Goal: Information Seeking & Learning: Learn about a topic

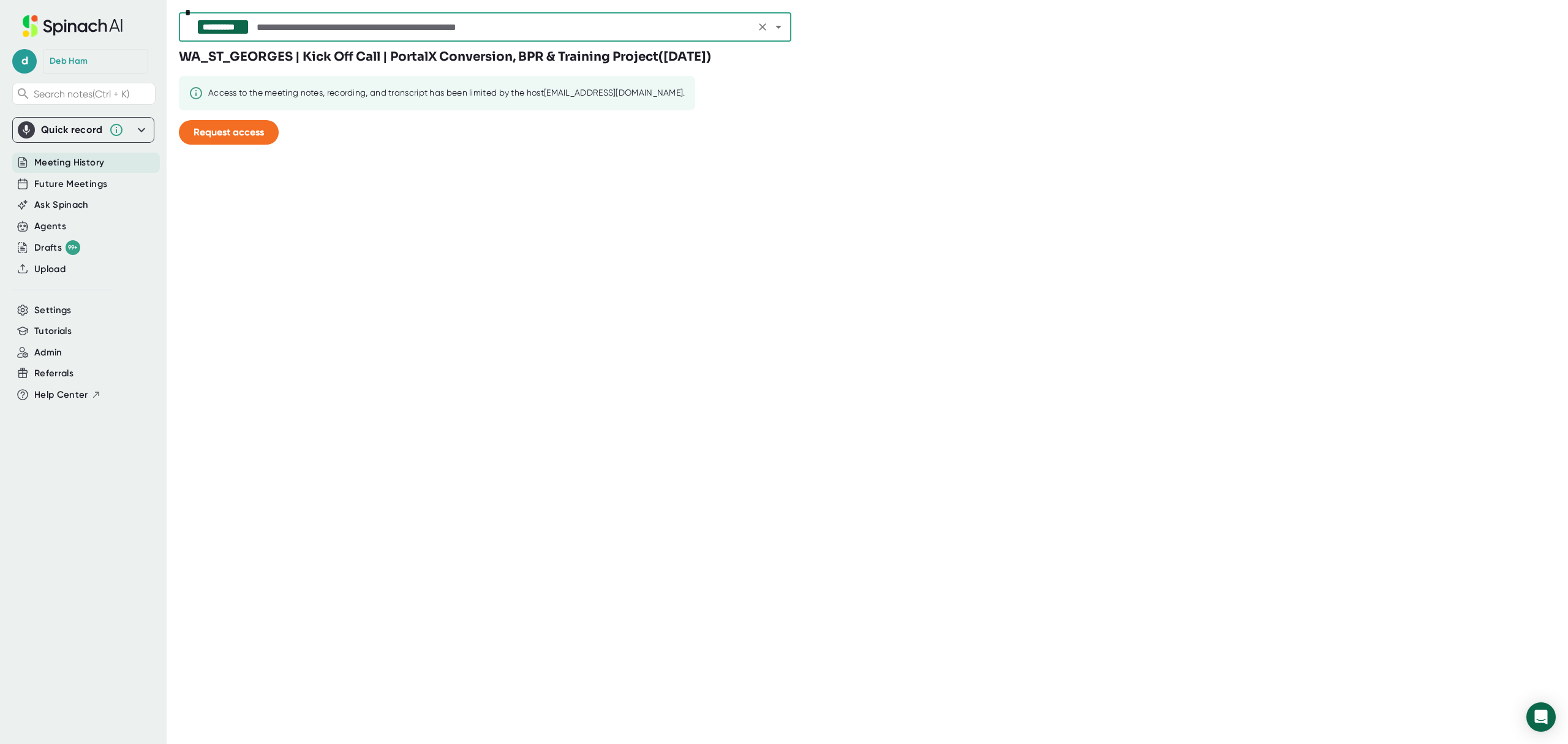
click at [351, 28] on input "text" at bounding box center [503, 27] width 498 height 17
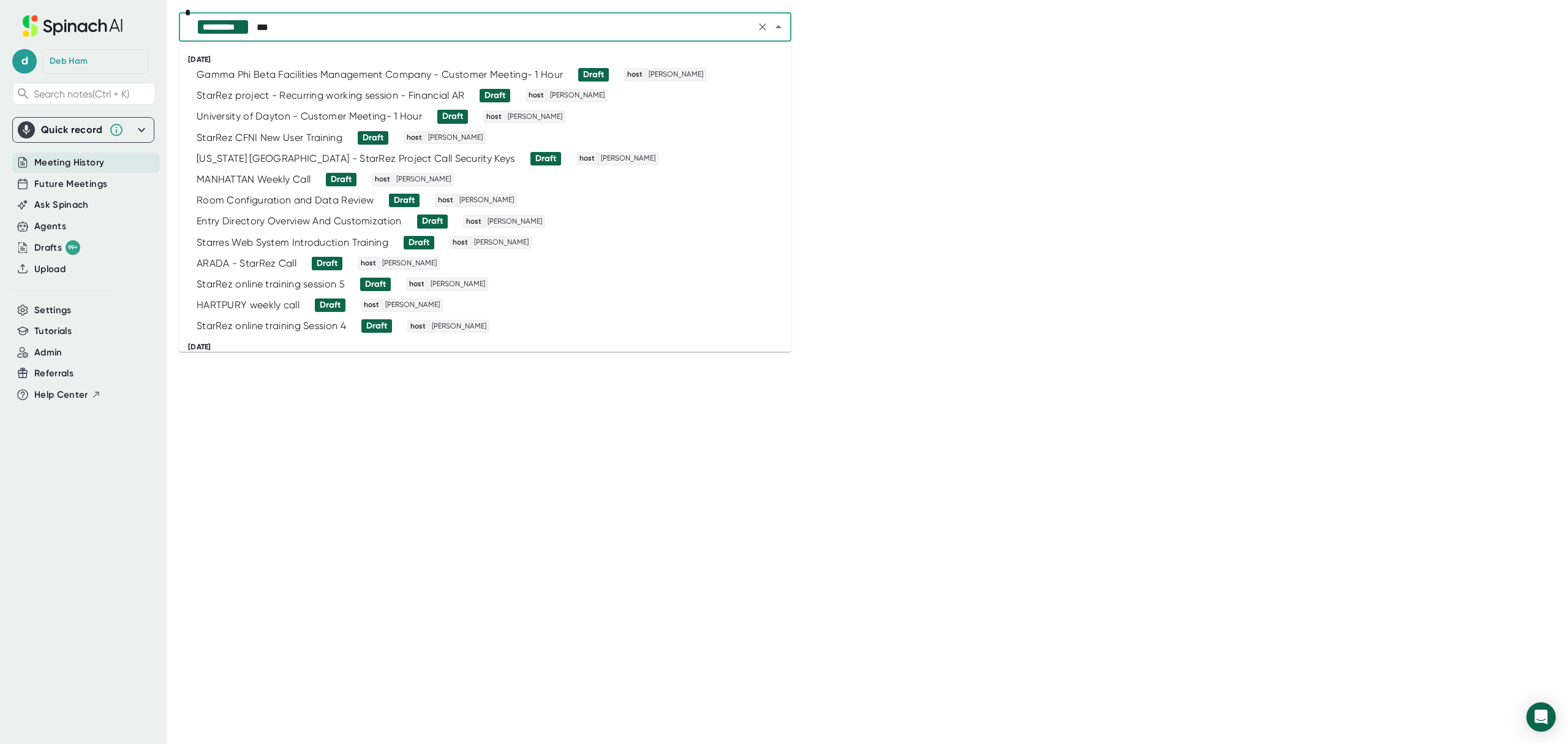
type input "****"
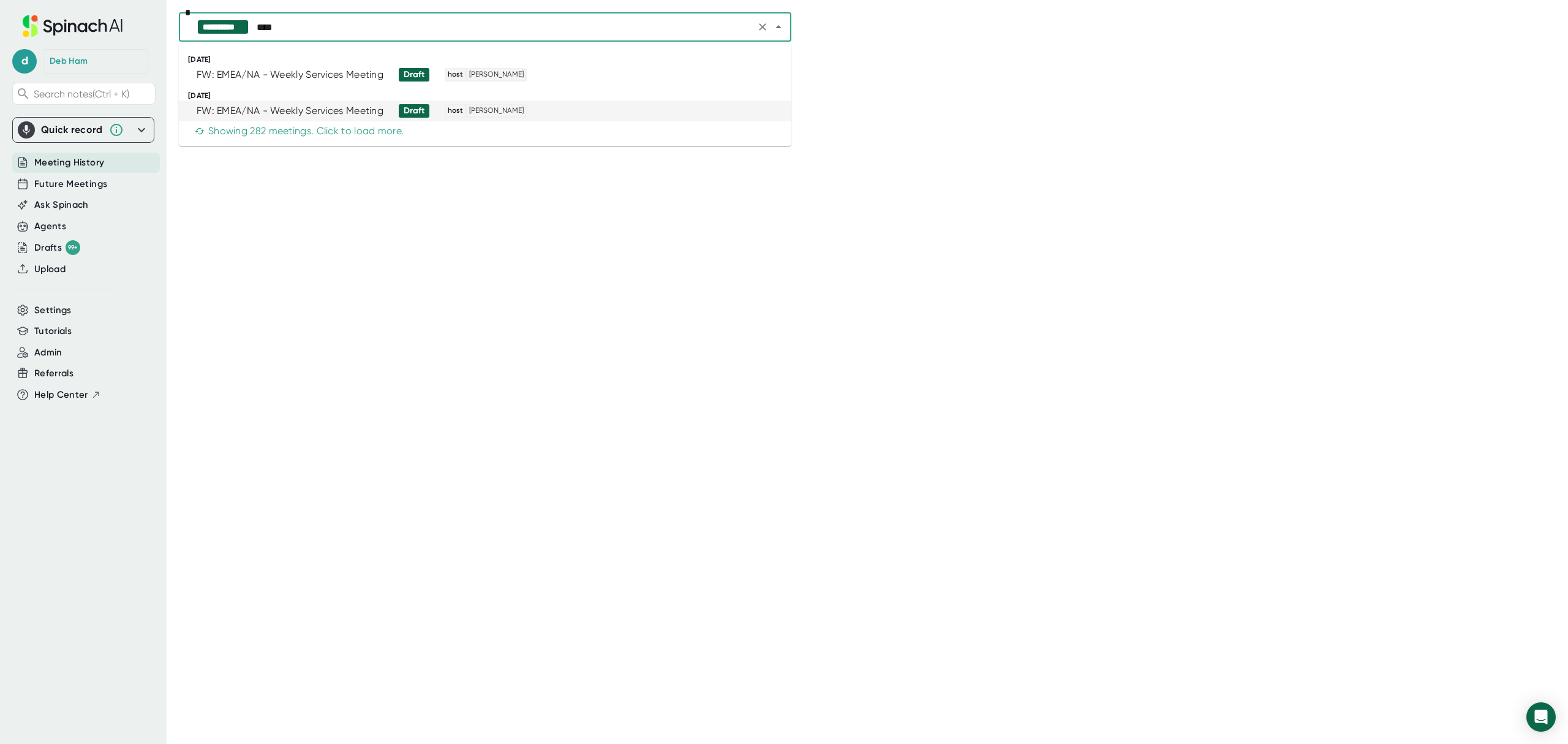
click at [305, 106] on div "FW: EMEA/NA - Weekly Services Meeting" at bounding box center [290, 111] width 187 height 12
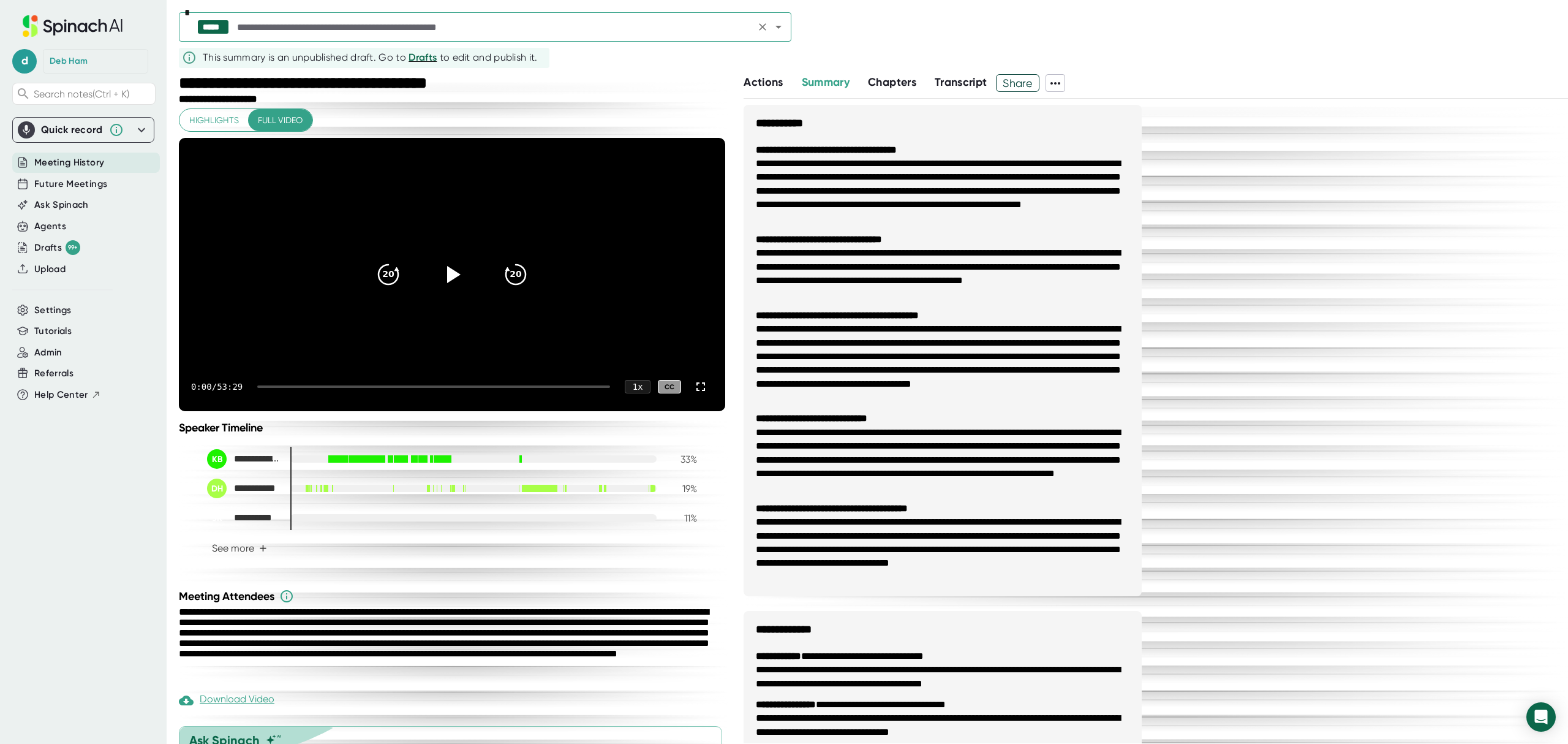
click at [425, 32] on input "text" at bounding box center [493, 27] width 517 height 17
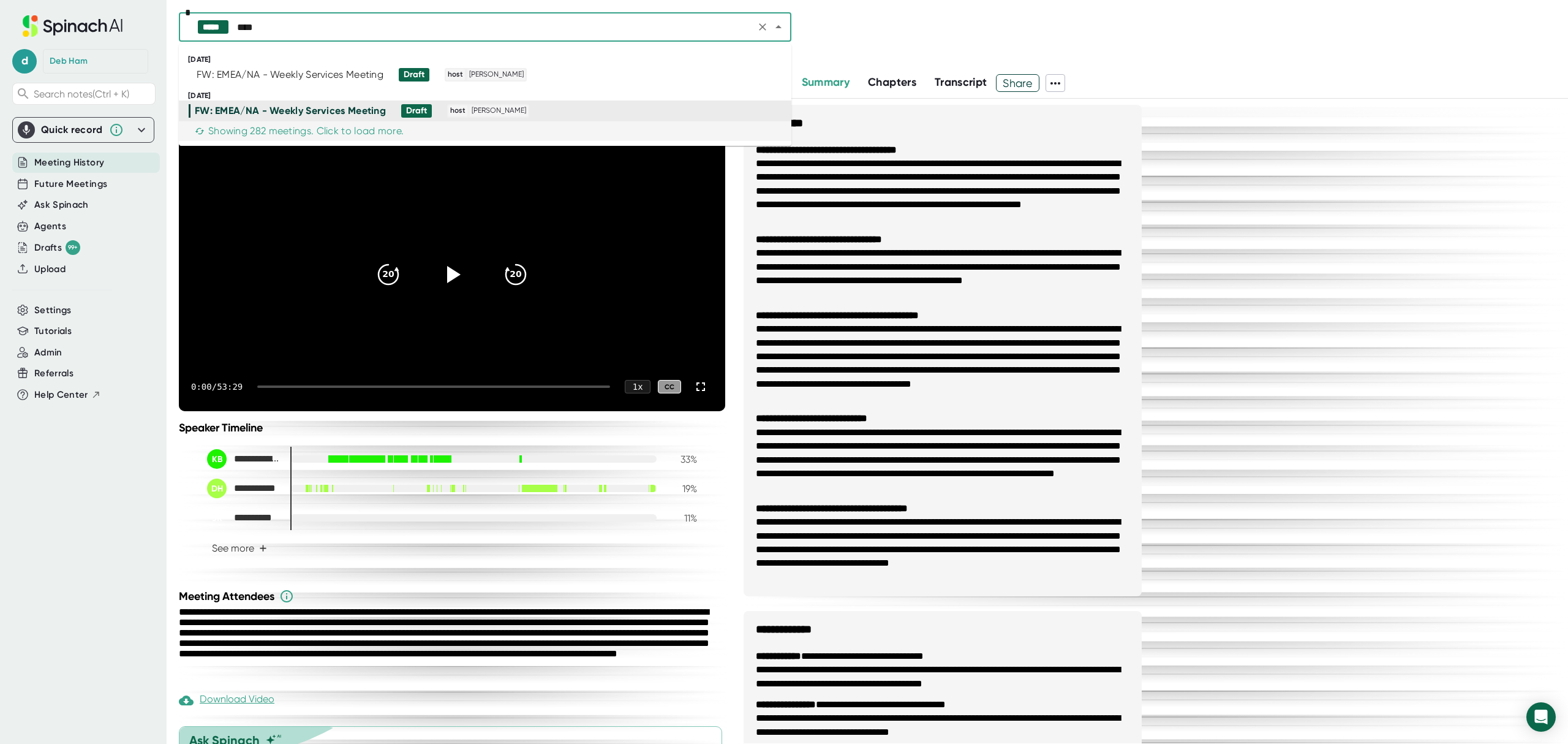
click at [320, 131] on div "Showing 282 meetings. Click to load more." at bounding box center [298, 131] width 209 height 12
click at [316, 25] on input "****" at bounding box center [493, 27] width 517 height 17
type input "*******"
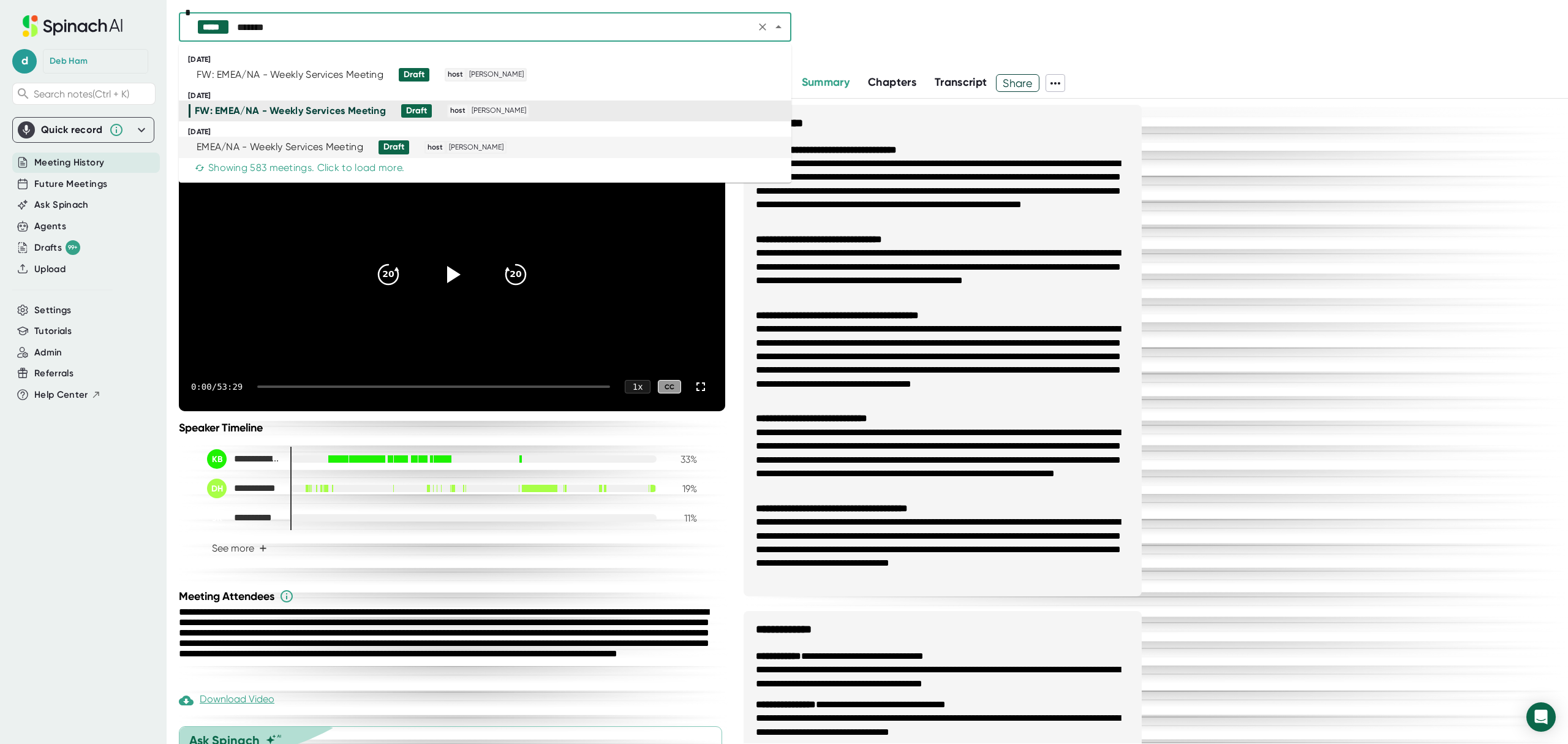
click at [282, 145] on div "EMEA/NA - Weekly Services Meeting" at bounding box center [280, 147] width 166 height 12
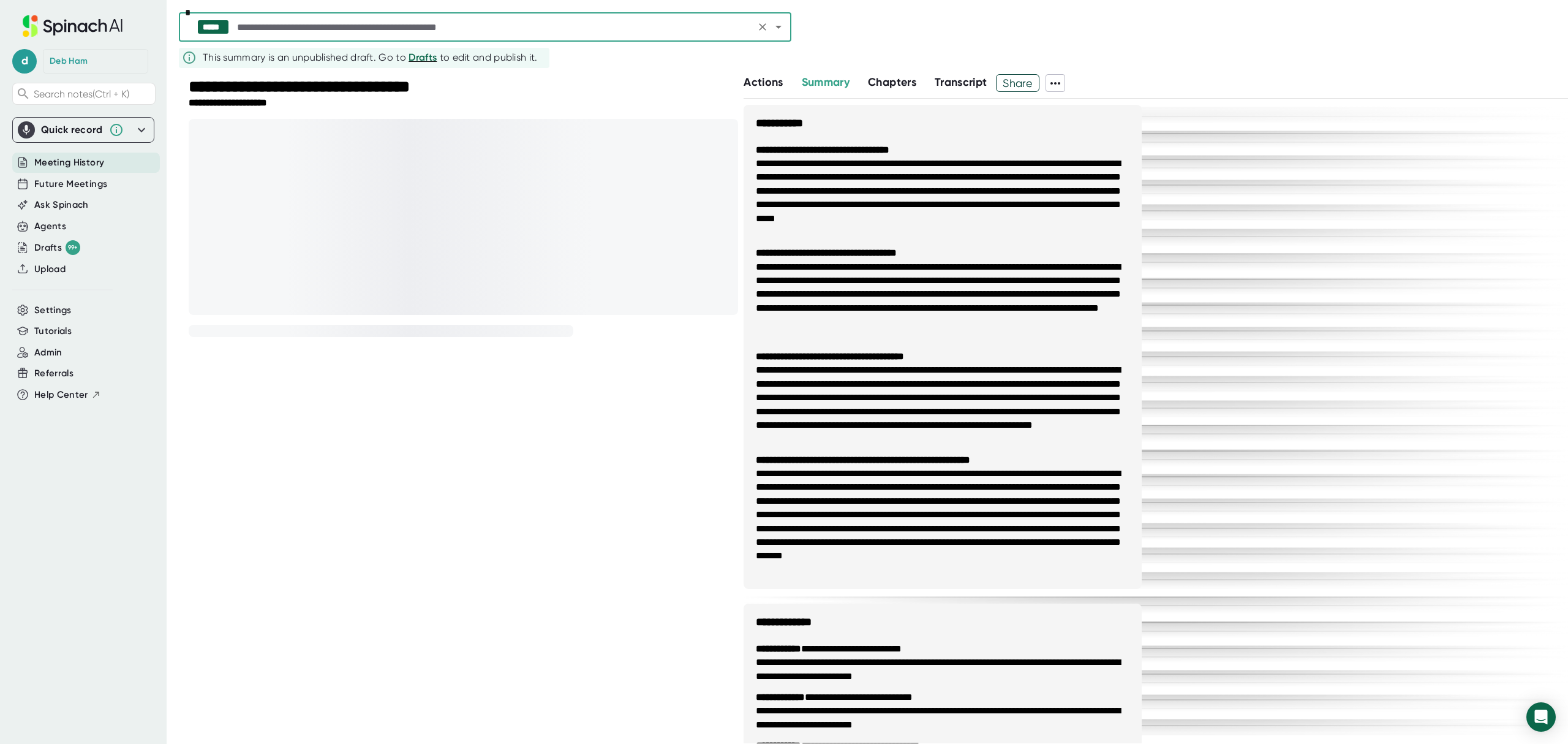
click at [966, 77] on span "Transcript" at bounding box center [961, 82] width 52 height 13
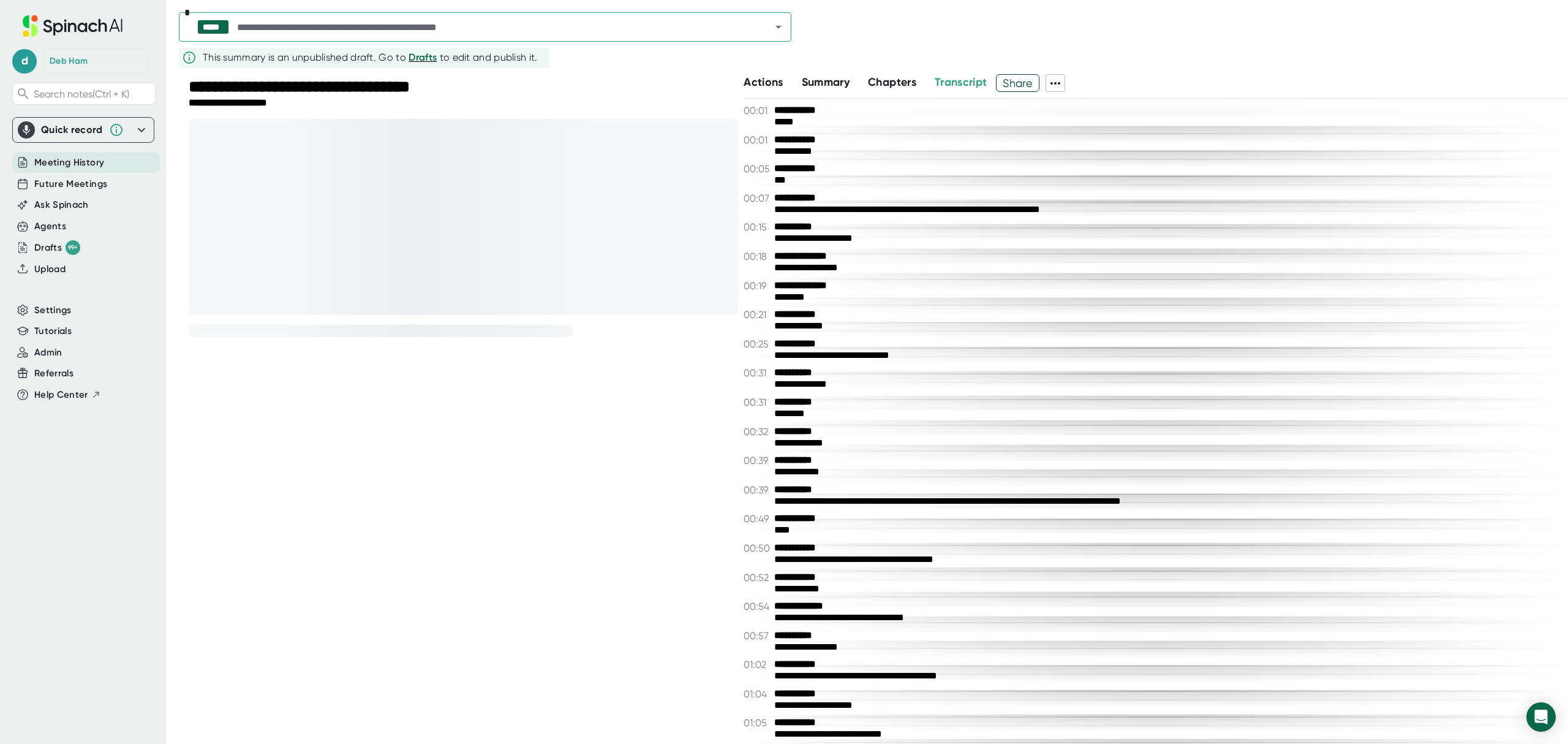
click at [1051, 83] on span at bounding box center [1055, 83] width 18 height 16
click at [1091, 128] on div "Copy Transcript" at bounding box center [1095, 128] width 74 height 12
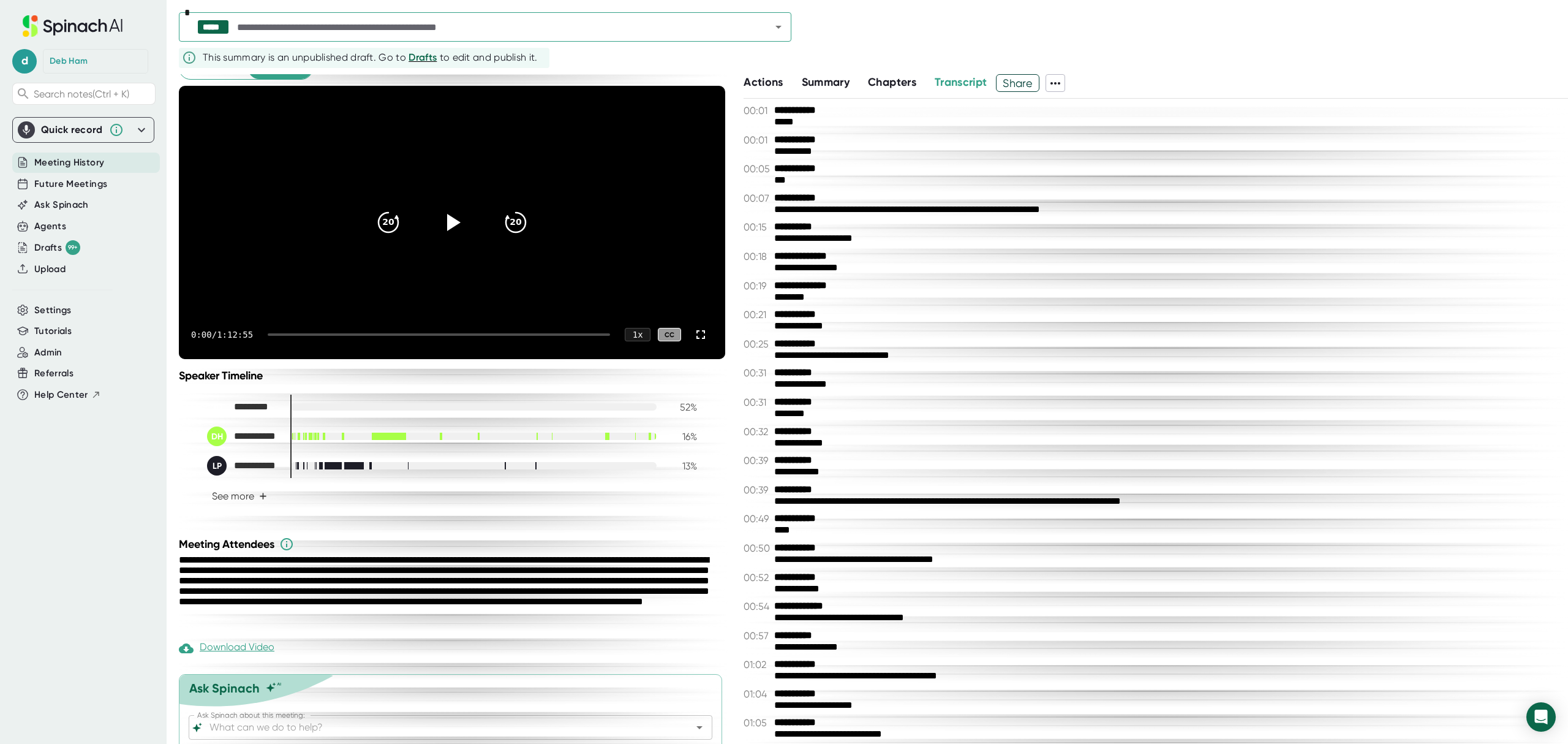
scroll to position [121, 0]
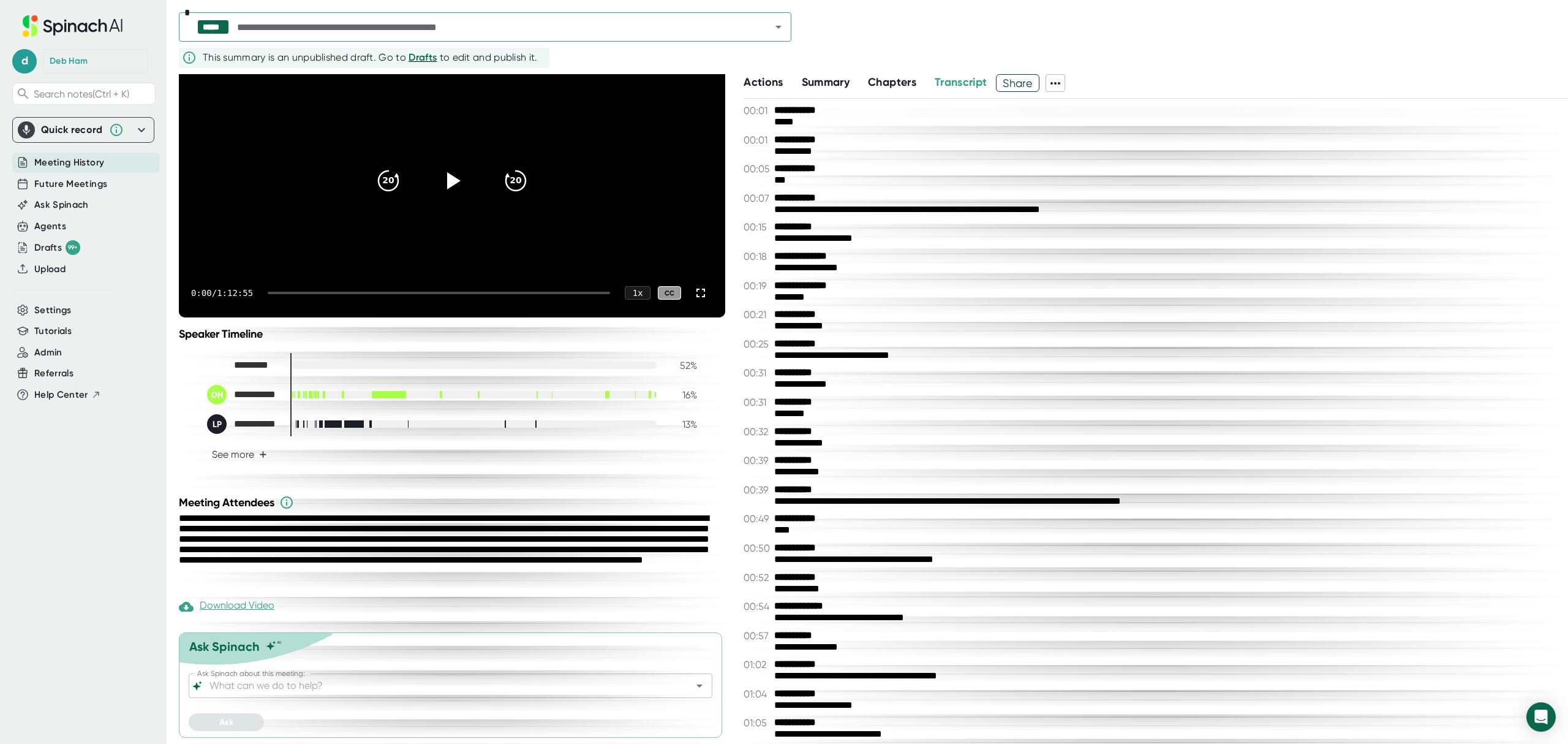
click at [246, 608] on div "Download Video" at bounding box center [226, 607] width 96 height 15
click at [327, 687] on input "Ask Spinach about this meeting:" at bounding box center [440, 685] width 465 height 17
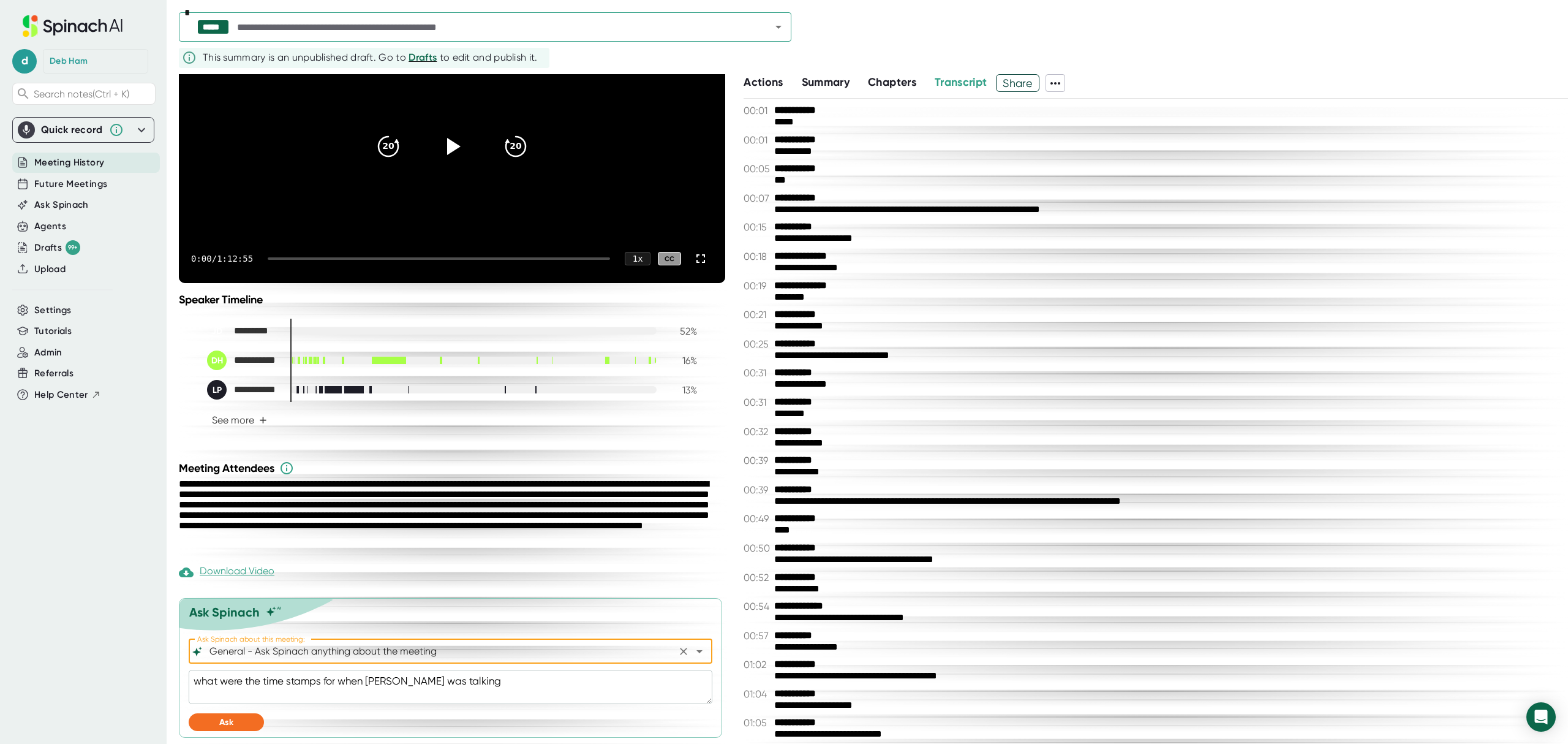
scroll to position [155, 0]
type input "General - Ask Spinach anything about the meeting"
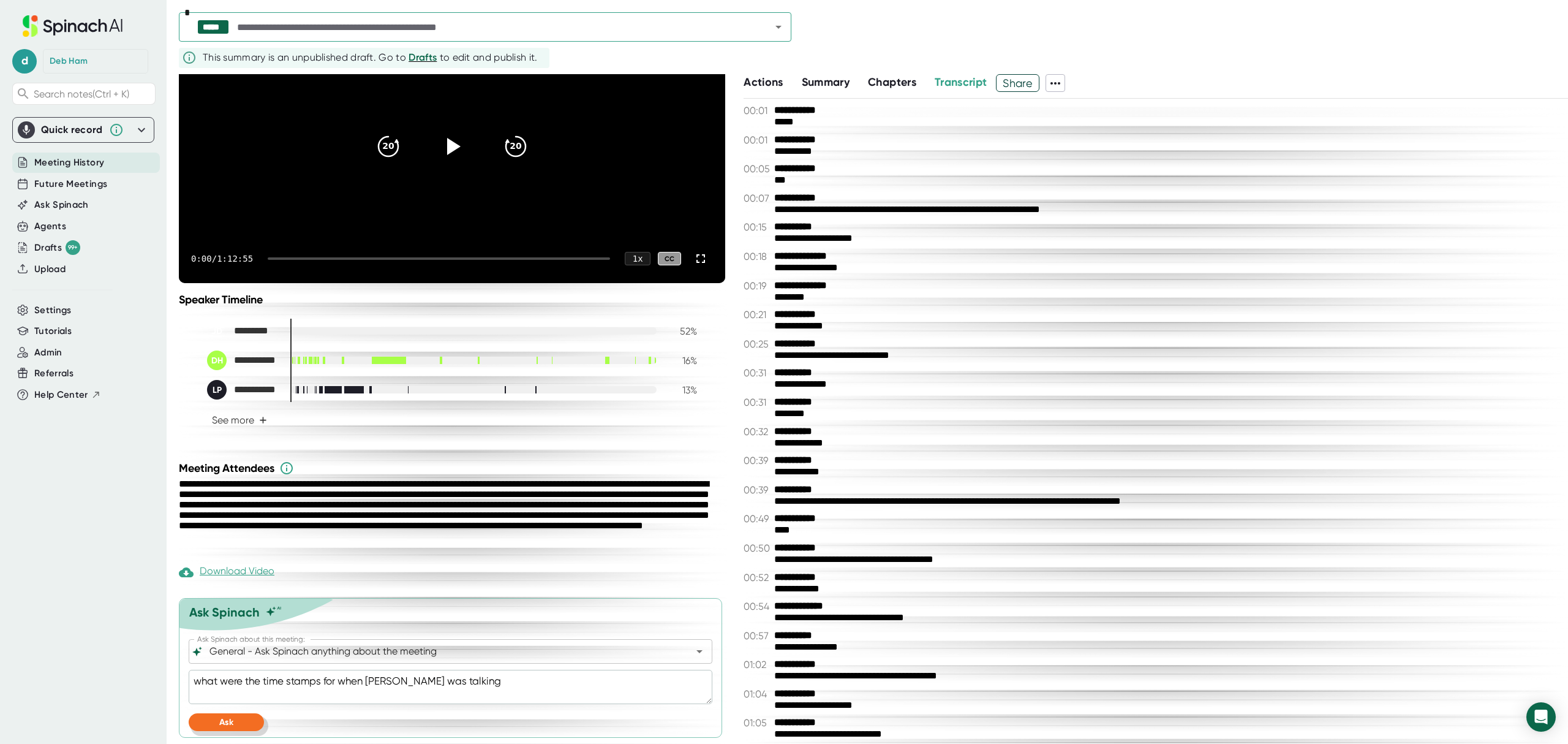
click at [235, 721] on button "Ask" at bounding box center [226, 722] width 76 height 17
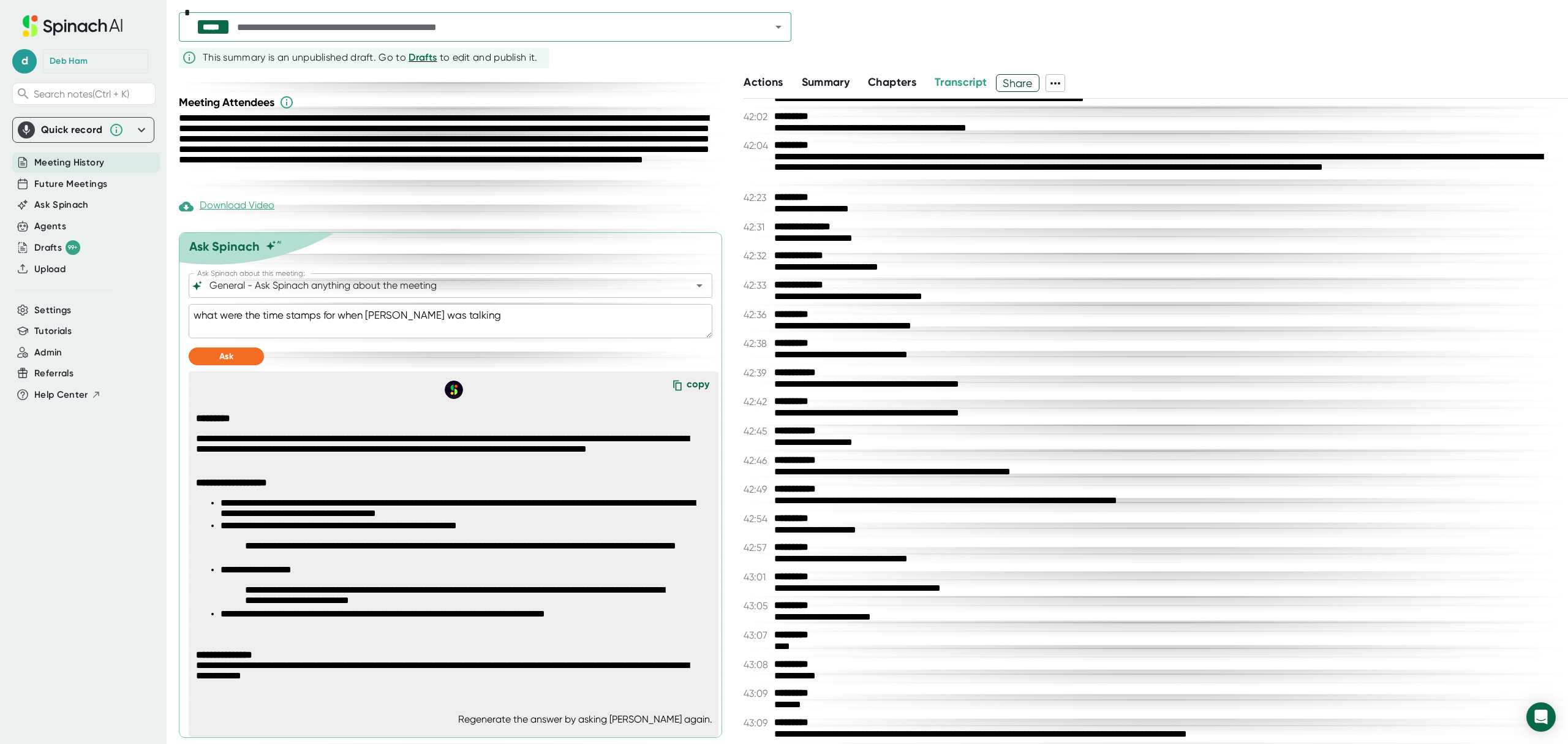
scroll to position [14600, 0]
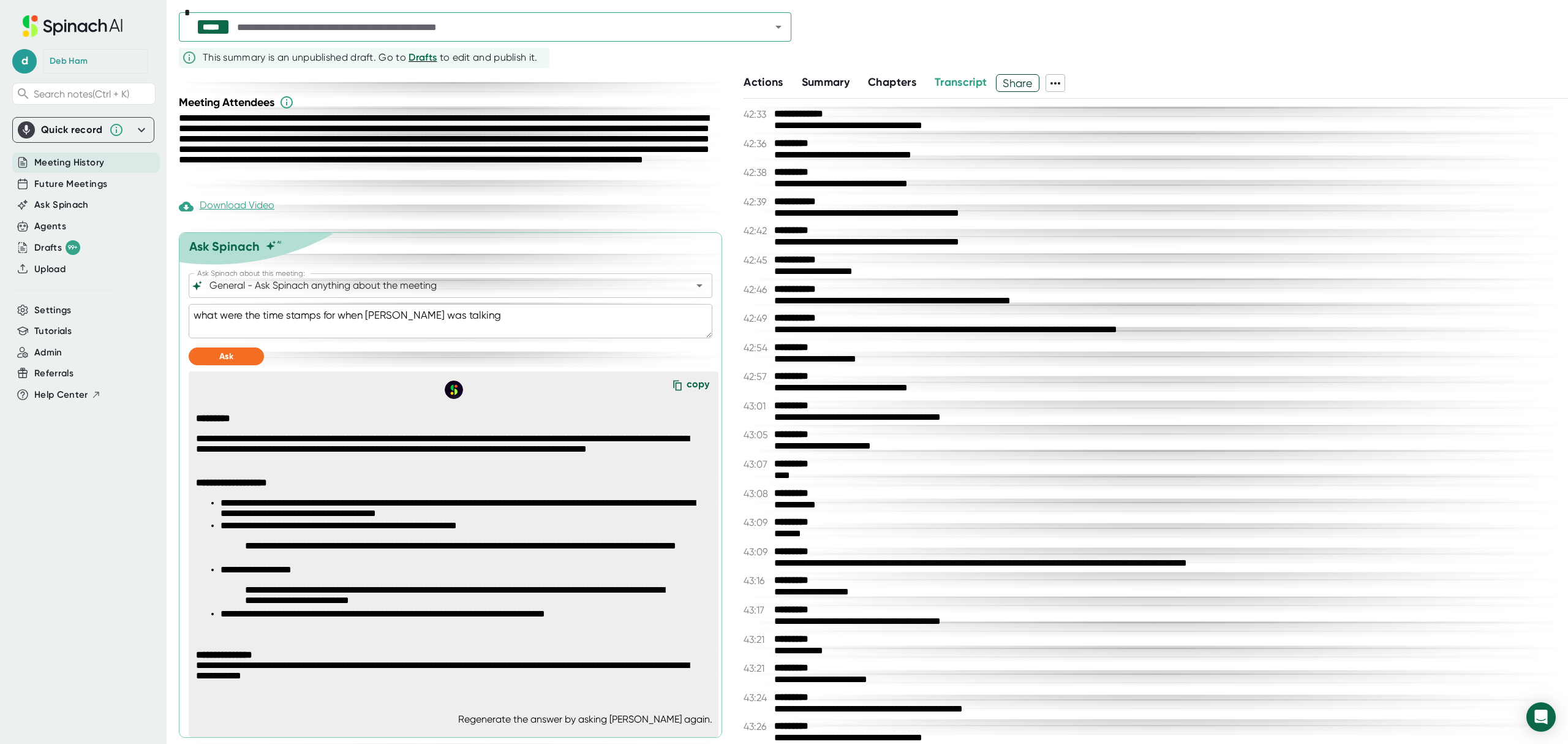
click at [921, 703] on div "**********" at bounding box center [1165, 709] width 781 height 12
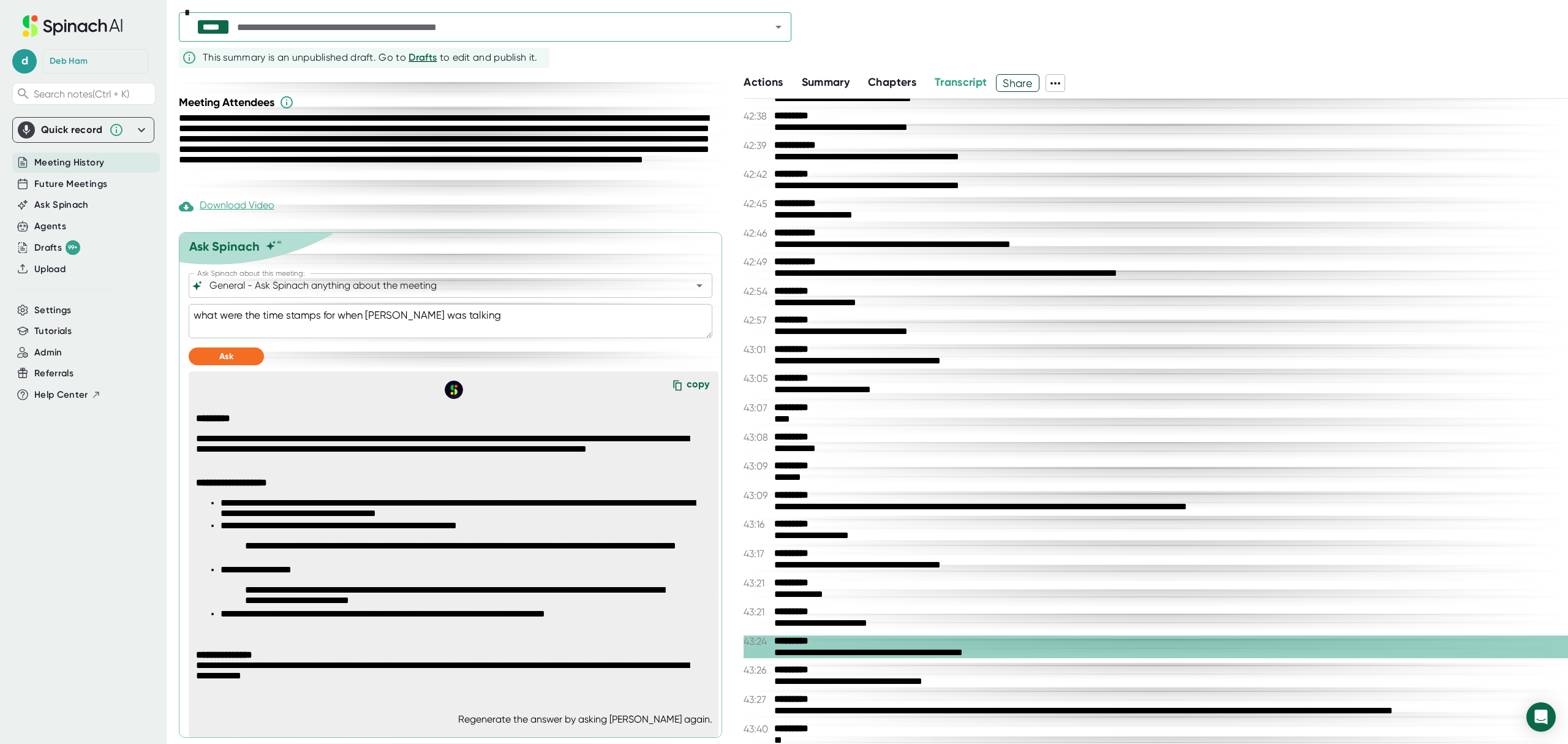
scroll to position [14845, 0]
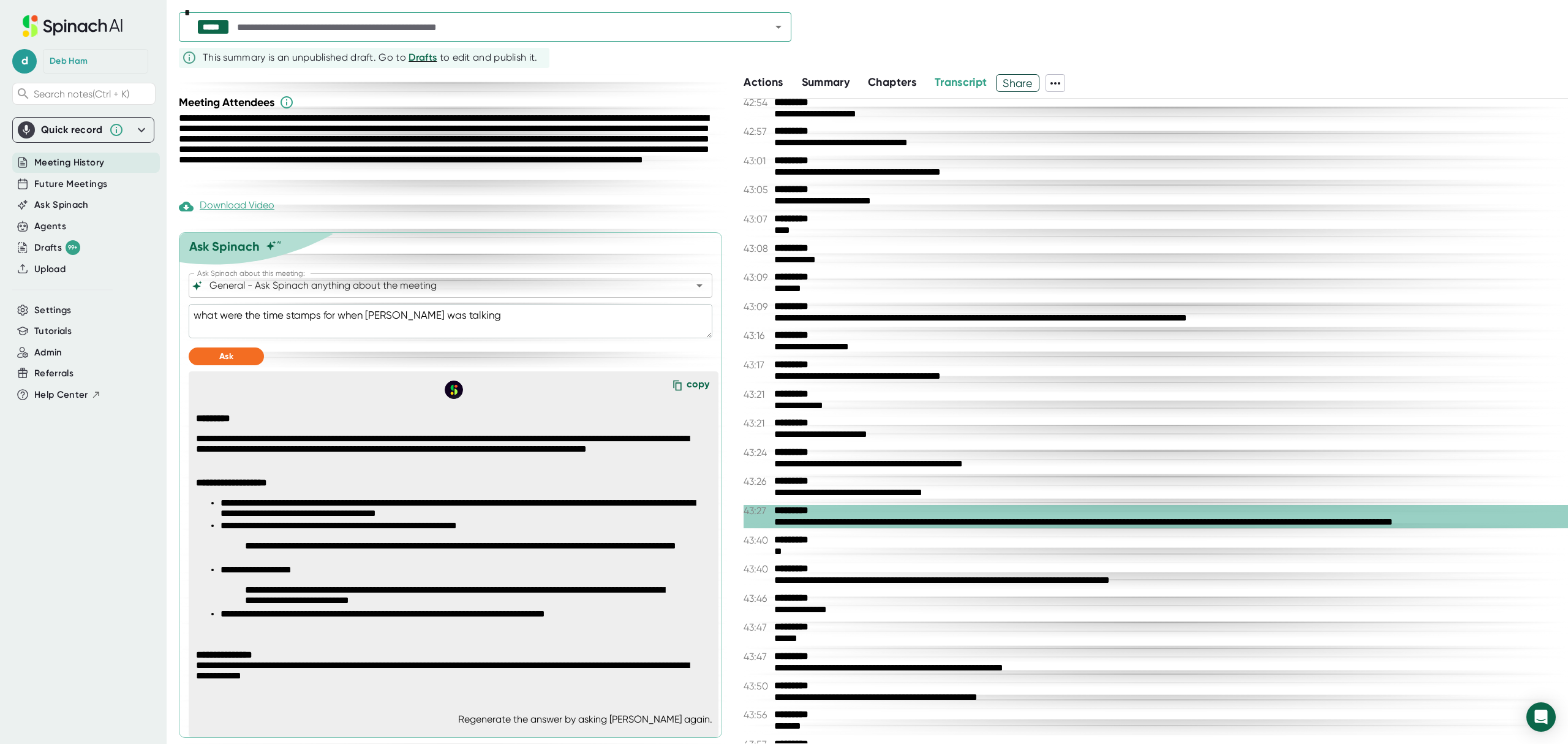
click at [801, 505] on b "*********" at bounding box center [820, 510] width 92 height 12
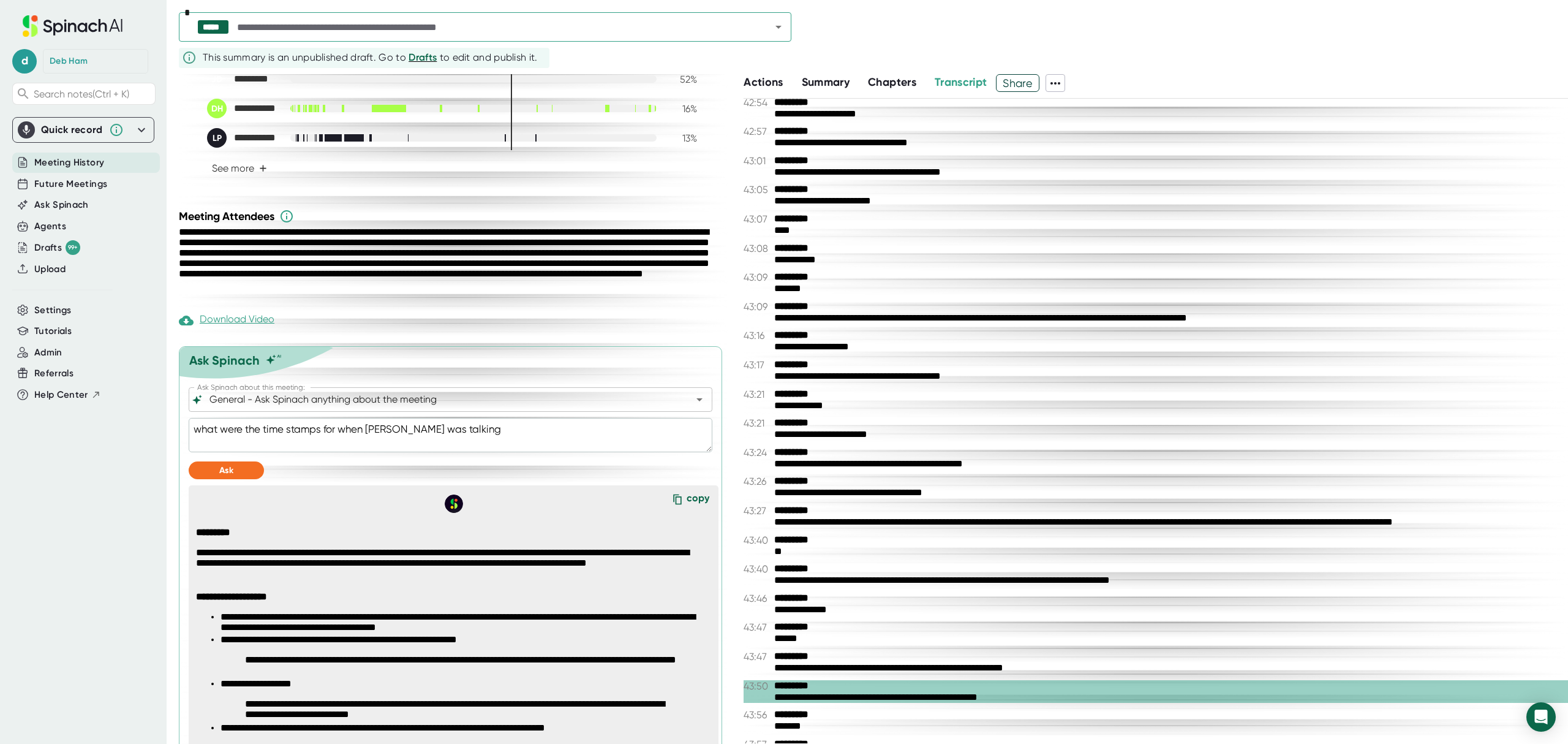
scroll to position [197, 0]
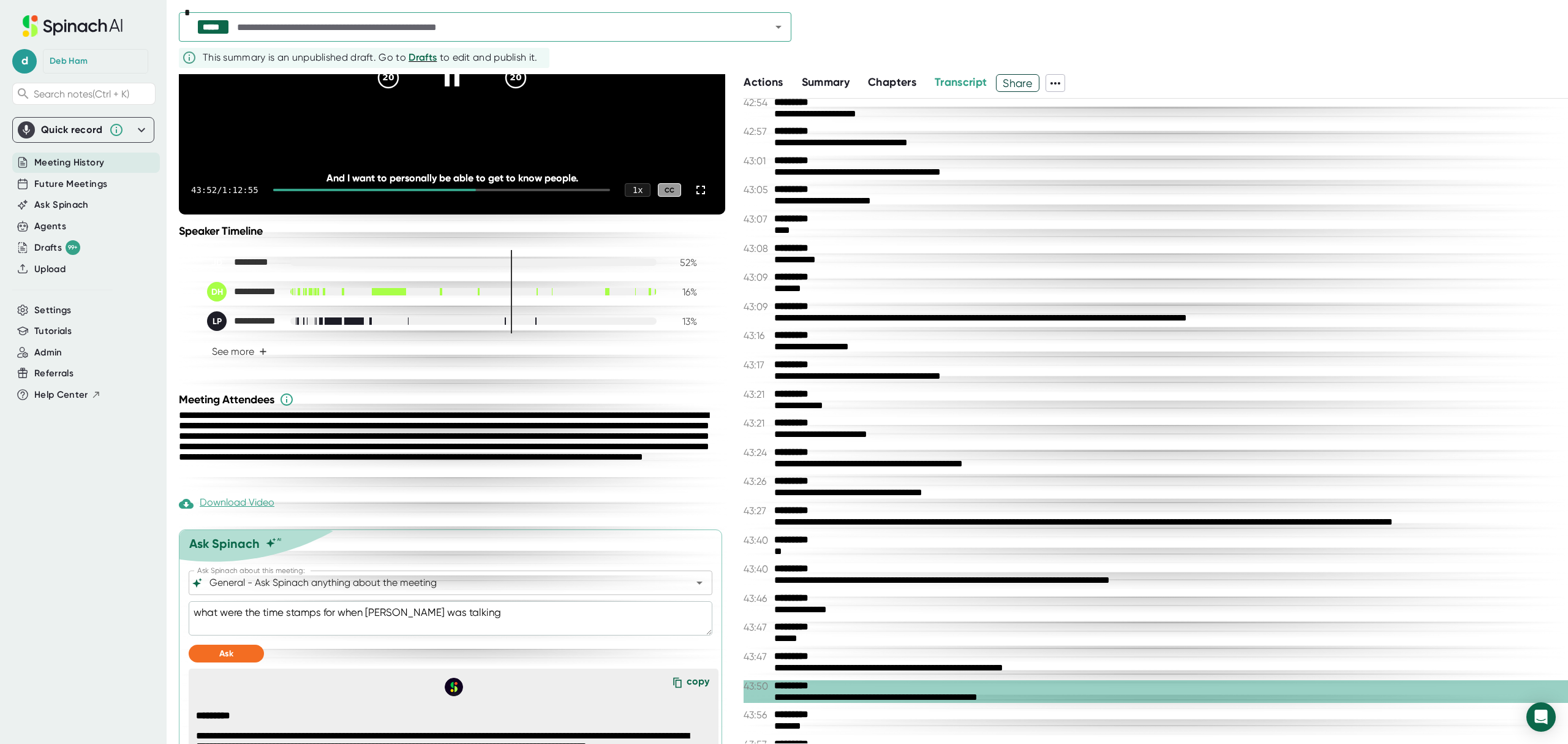
drag, startPoint x: 446, startPoint y: 96, endPoint x: 789, endPoint y: 320, distance: 409.7
click at [446, 92] on icon at bounding box center [451, 77] width 29 height 29
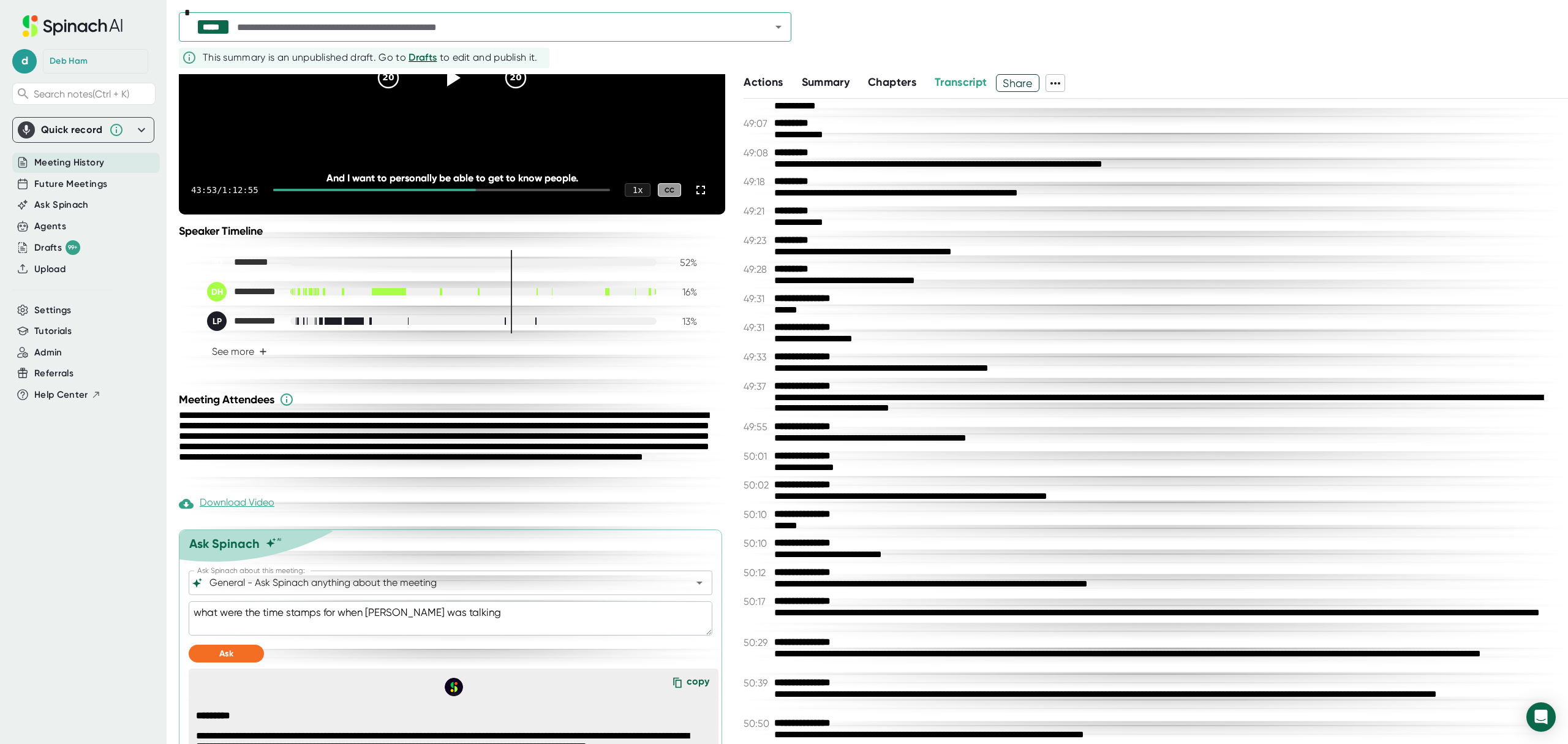
scroll to position [17765, 0]
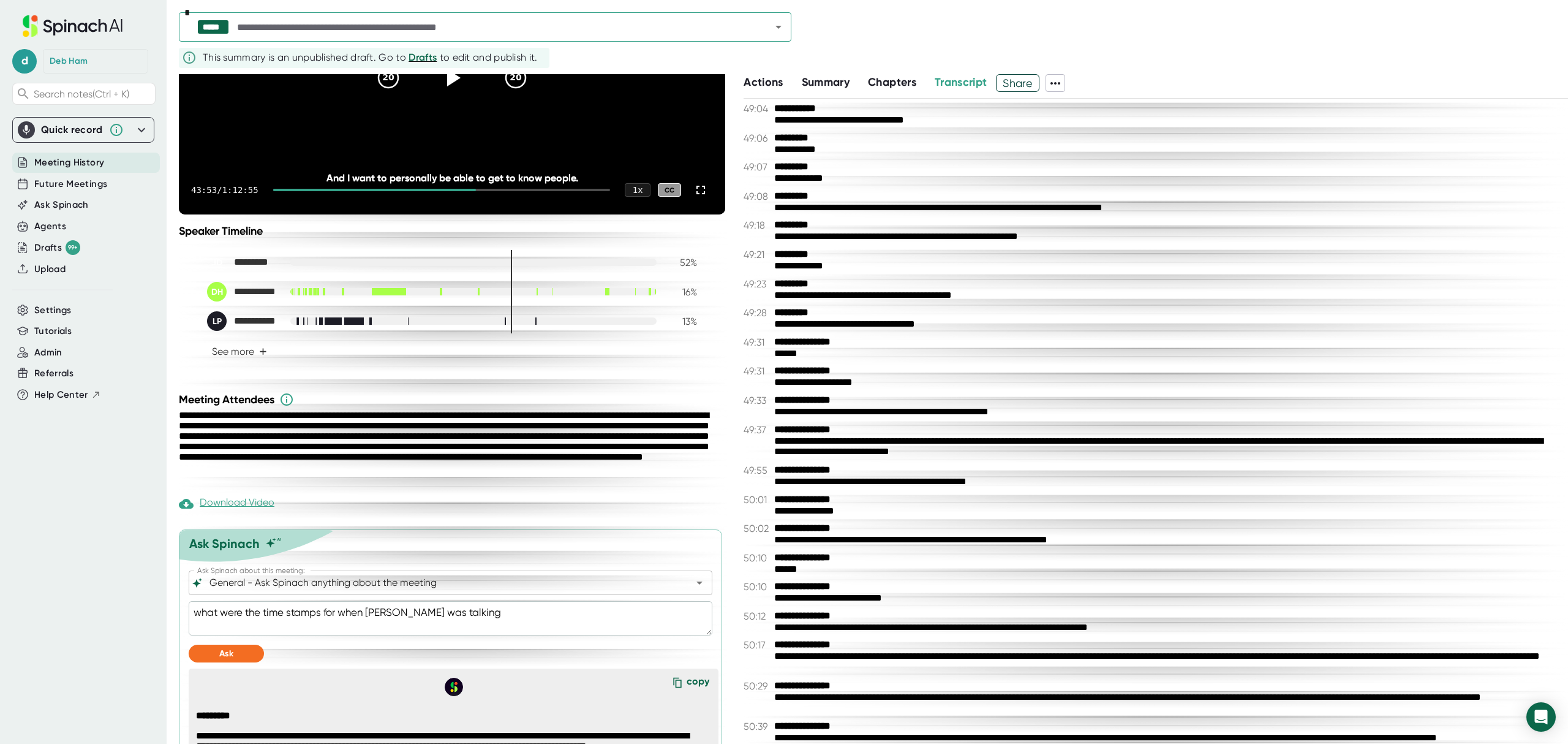
type textarea "x"
